Goal: Navigation & Orientation: Find specific page/section

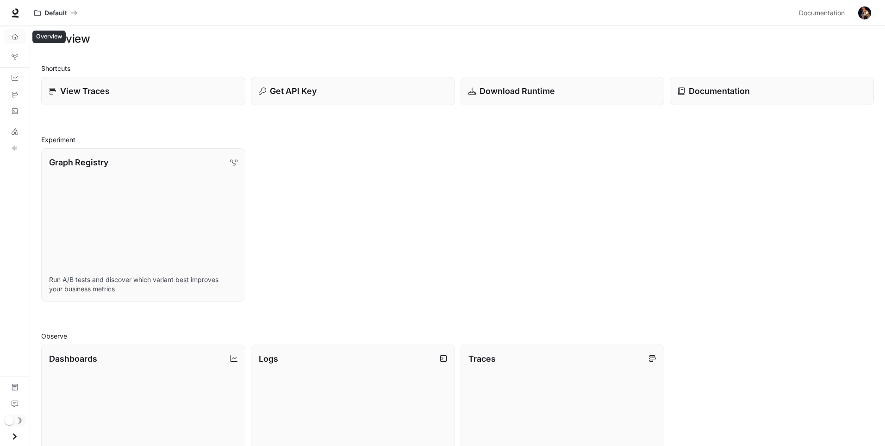
click at [15, 36] on icon "Overview" at bounding box center [15, 36] width 6 height 6
drag, startPoint x: 71, startPoint y: 14, endPoint x: 50, endPoint y: 106, distance: 94.5
click at [51, 108] on div "Skip to main content Default Documentation Documentation Portal Overview Graph …" at bounding box center [442, 352] width 885 height 705
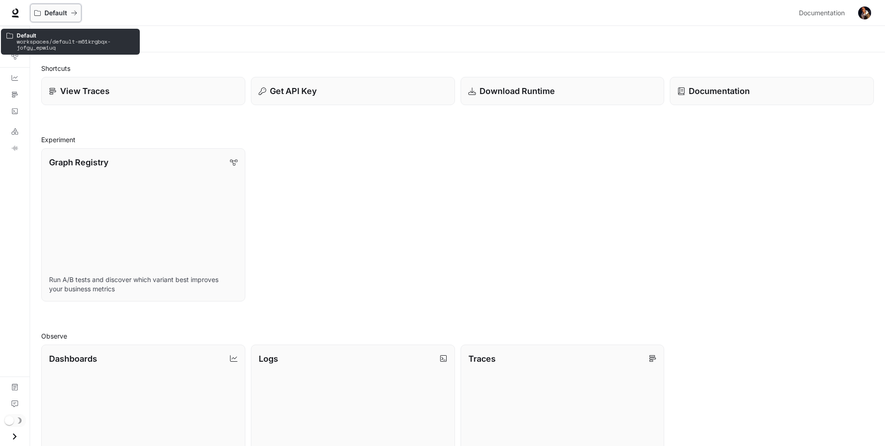
click at [63, 13] on p "Default" at bounding box center [55, 13] width 23 height 8
